Goal: Use online tool/utility: Utilize a website feature to perform a specific function

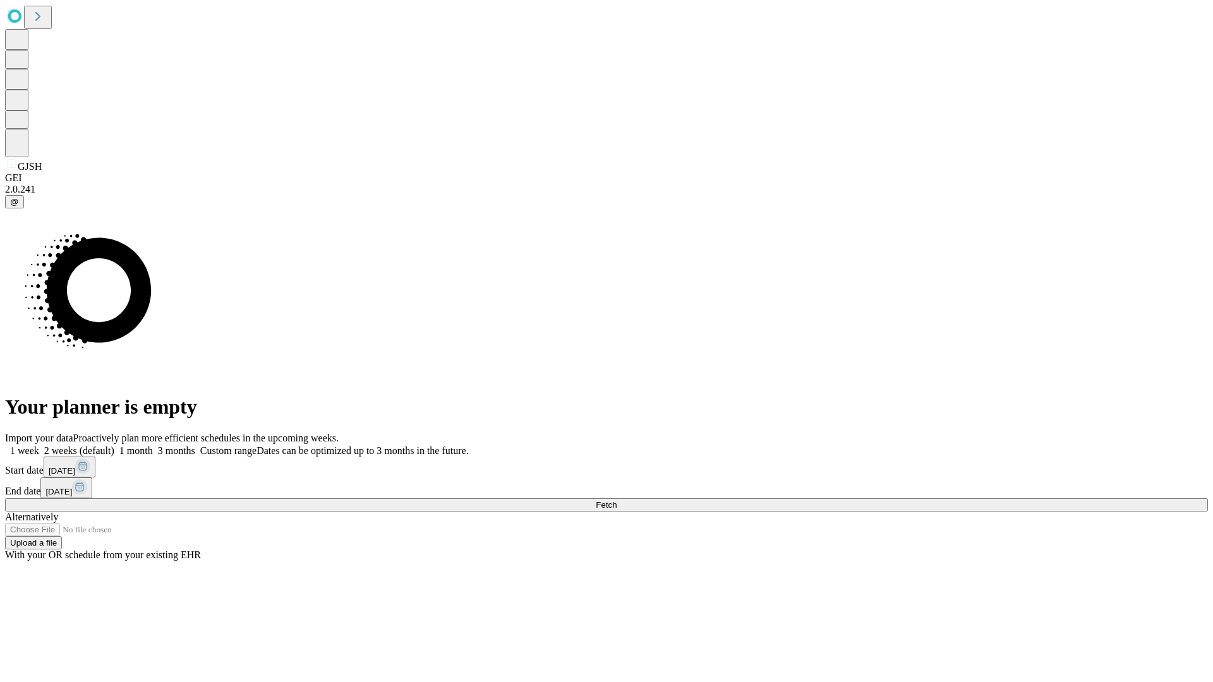
click at [617, 500] on span "Fetch" at bounding box center [606, 504] width 21 height 9
